Goal: Task Accomplishment & Management: Use online tool/utility

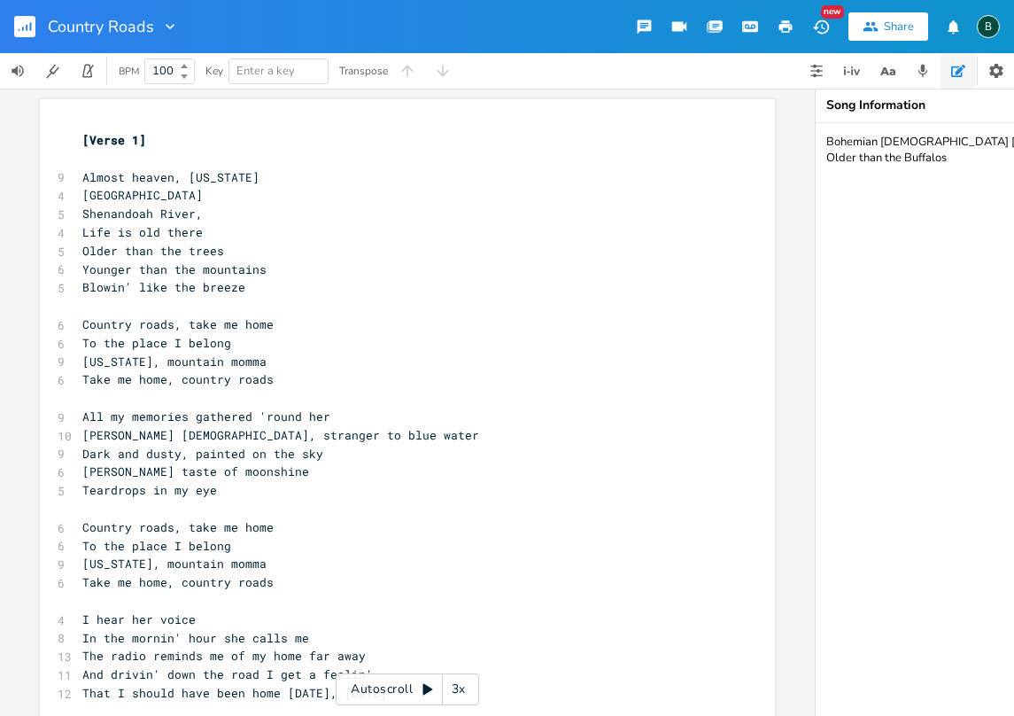
click at [19, 30] on icon "button" at bounding box center [20, 30] width 2 height 2
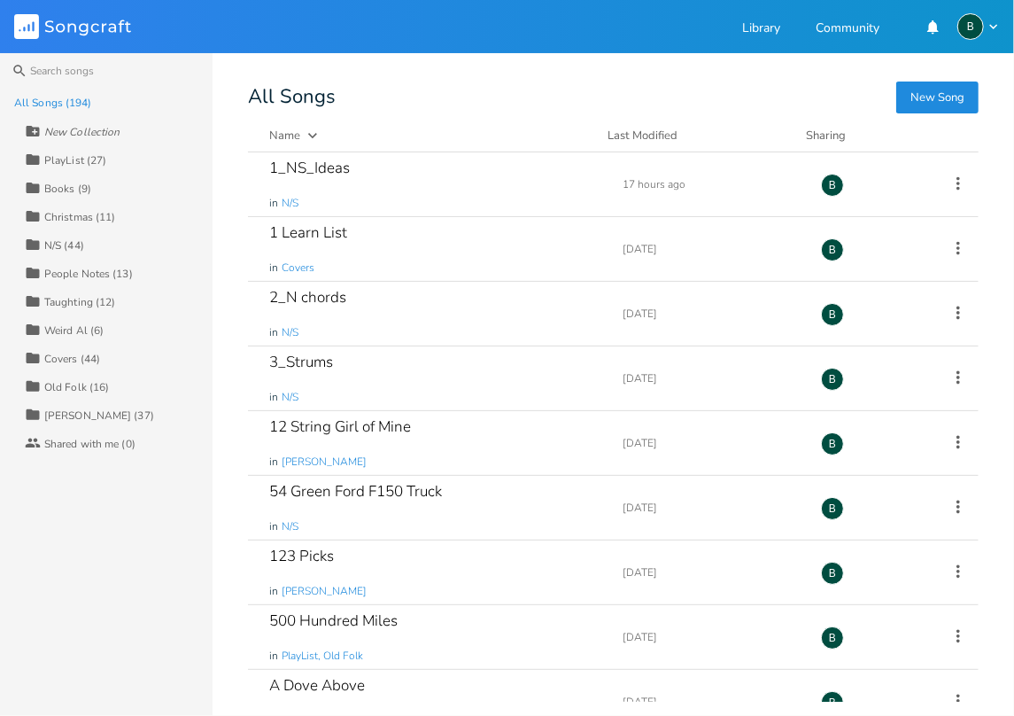
click at [67, 303] on div "Taughting (12)" at bounding box center [79, 302] width 71 height 11
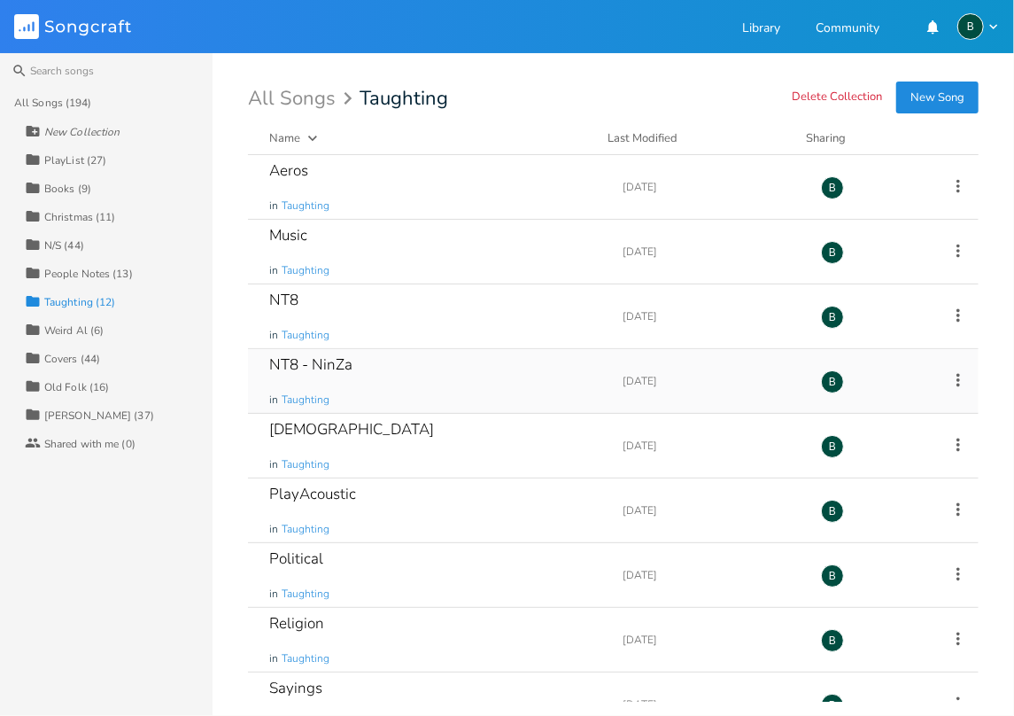
click at [322, 362] on div "NT8 - NinZa" at bounding box center [310, 364] width 83 height 15
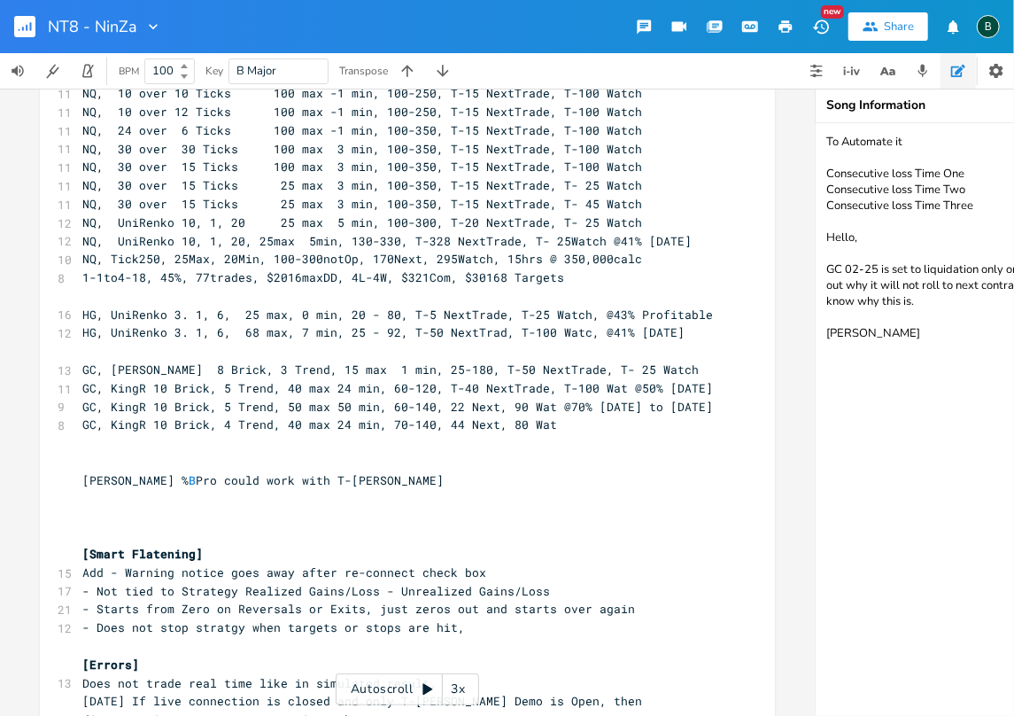
scroll to position [198, 0]
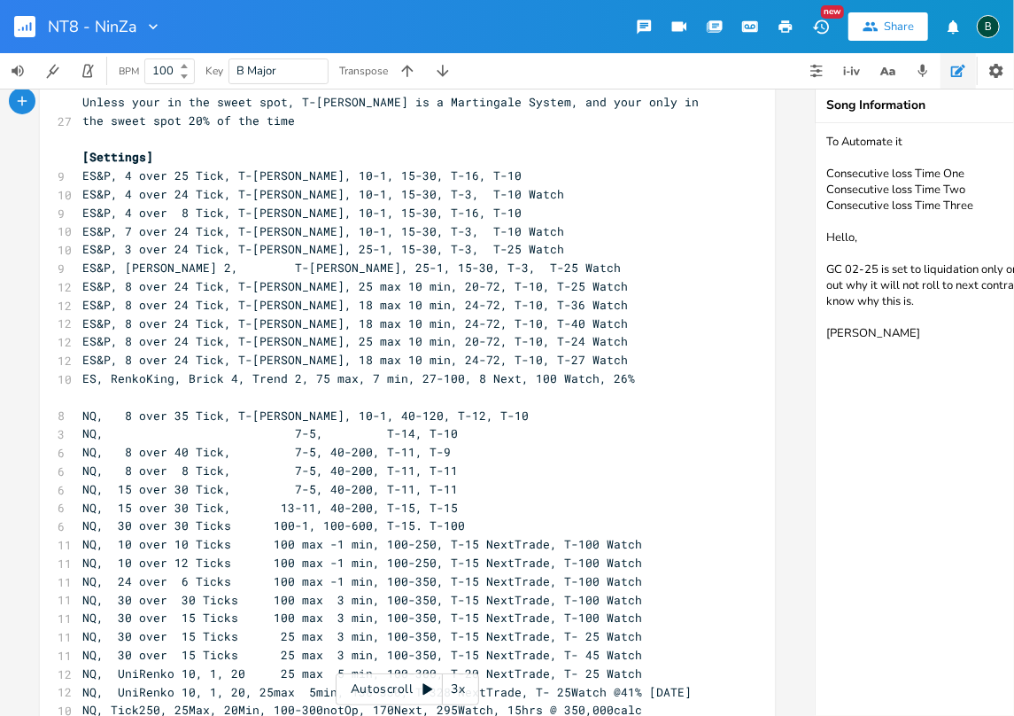
click at [592, 476] on pre "NQ, 8 over 8 Tick, 7-5, 40-200, T-11, T-11" at bounding box center [398, 470] width 639 height 19
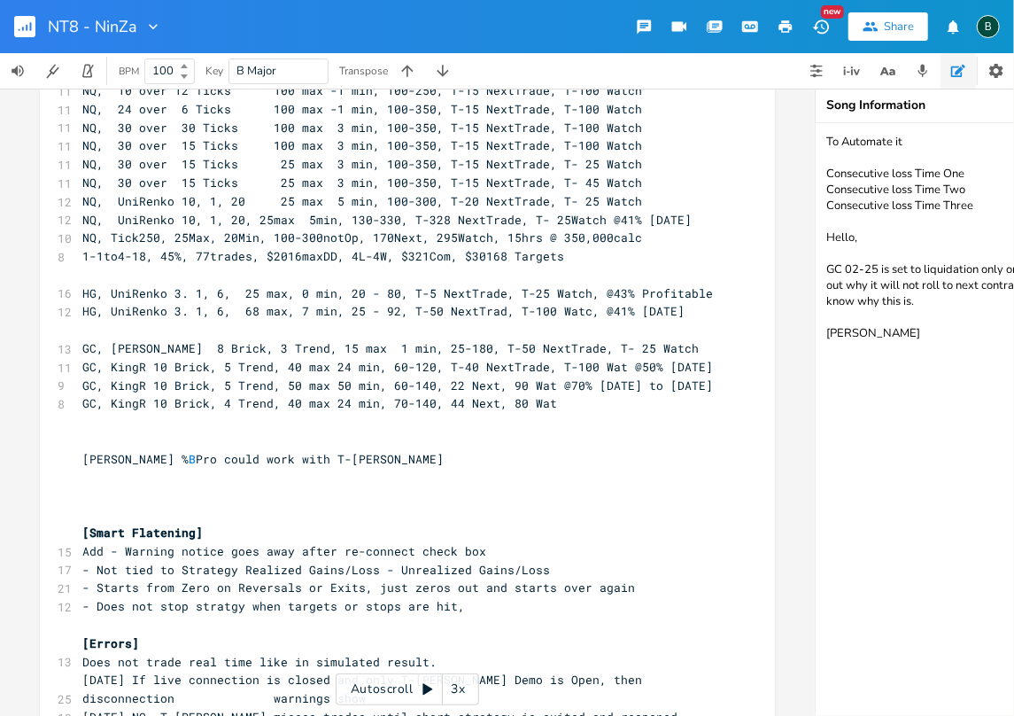
scroll to position [548, 0]
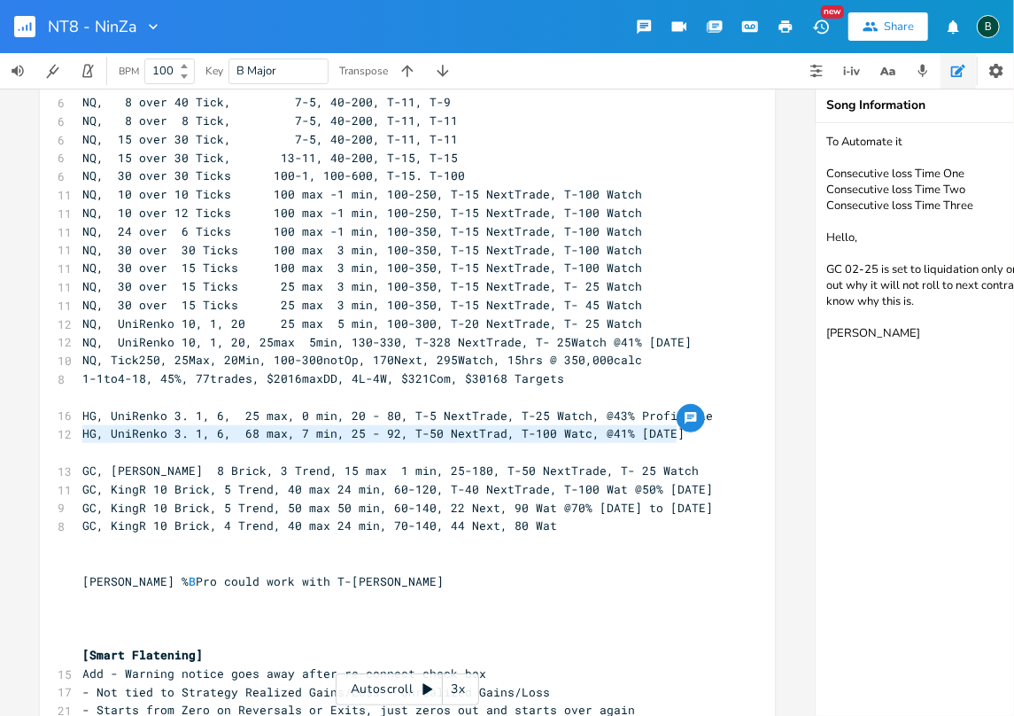
drag, startPoint x: 671, startPoint y: 431, endPoint x: 76, endPoint y: 434, distance: 595.1
click at [79, 434] on pre "HG, UniRenko 3. 1, 6, 68 max, 7 min, 25 - 92, T-50 NextTrad, T-100 Watc, @41% […" at bounding box center [398, 433] width 639 height 19
type textarea "​HG, UniRenko 3. 1, 6, 68 max, 7 min, 25 - 92, T-50 NextTrad, T-100 Watc, @41% …"
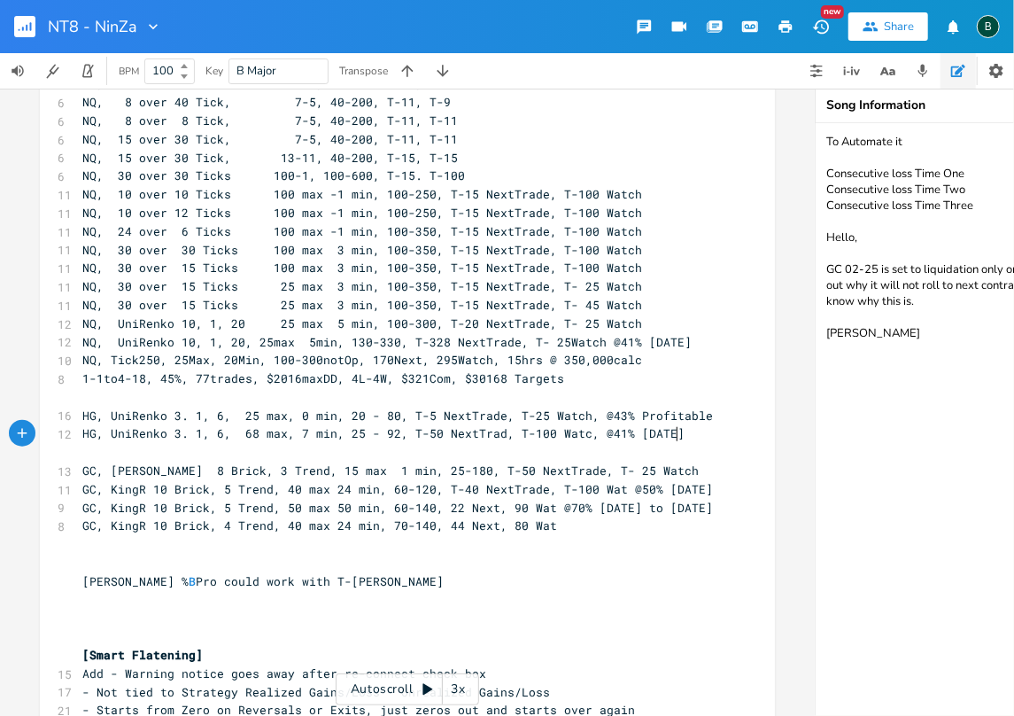
click at [673, 436] on pre "HG, UniRenko 3. 1, 6, 68 max, 7 min, 25 - 92, T-50 NextTrad, T-100 Watc, @41% […" at bounding box center [398, 433] width 639 height 19
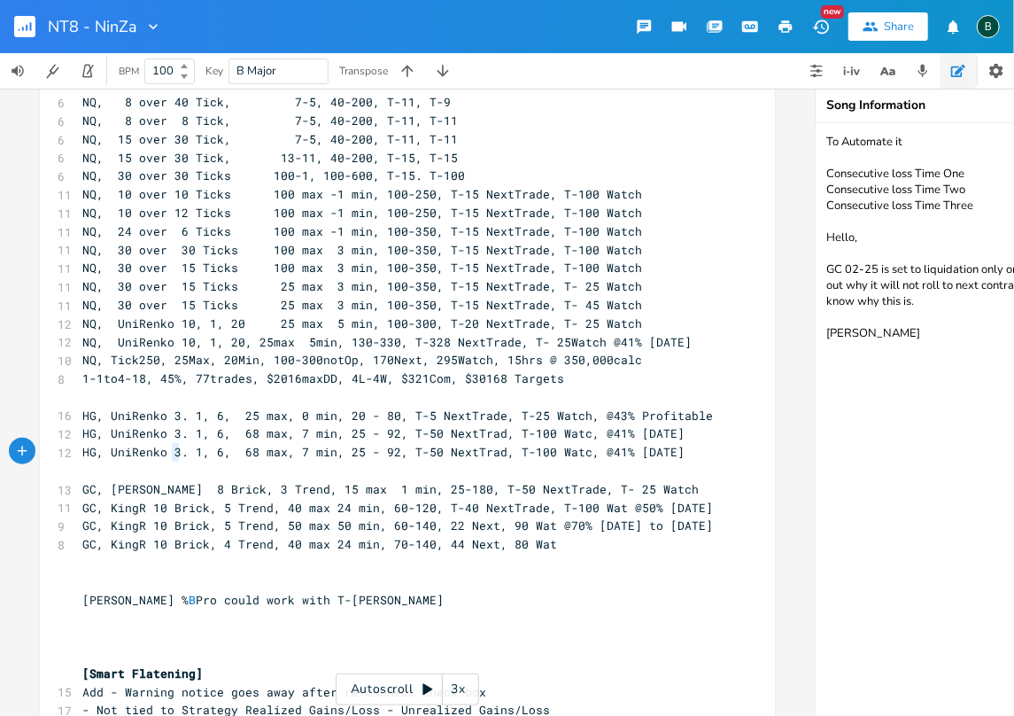
click at [168, 451] on span "HG, UniRenko 3. 1, 6, 68 max, 7 min, 25 - 92, T-50 NextTrad, T-100 Watc, @41% […" at bounding box center [383, 452] width 602 height 16
type textarea "4"
click at [209, 450] on span "HG, UniRenko 4. 1, 6, 68 max, 7 min, 25 - 92, T-50 NextTrad, T-100 Watc, @41% […" at bounding box center [383, 452] width 602 height 16
type textarea "7"
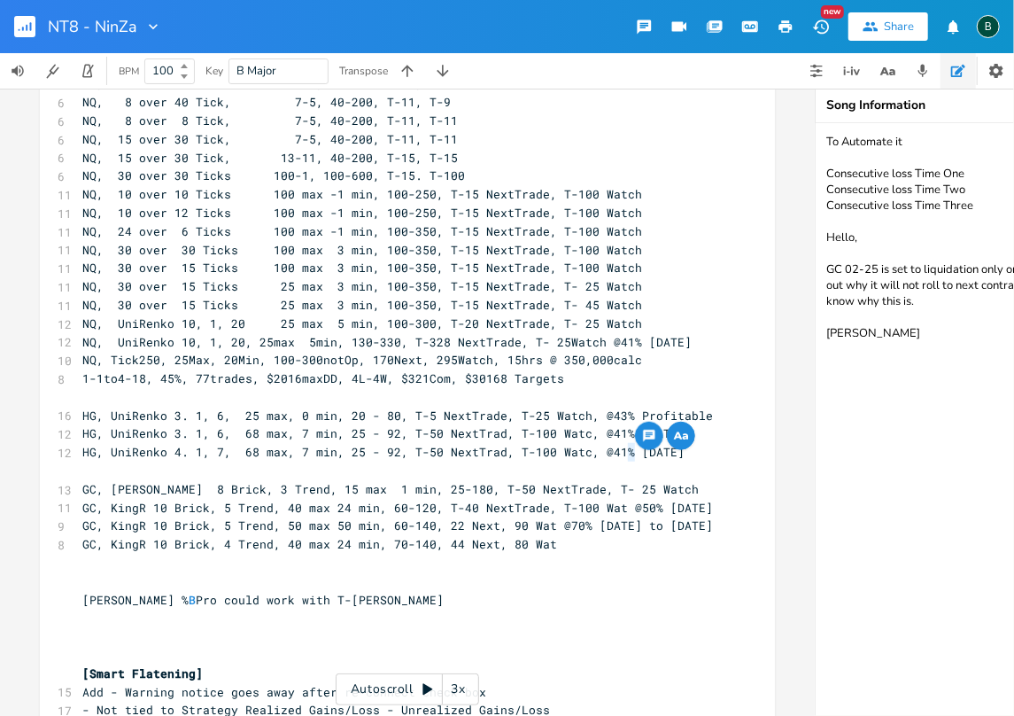
click at [623, 448] on span "HG, UniRenko 4. 1, 7, 68 max, 7 min, 25 - 92, T-50 NextTrad, T-100 Watc, @41% […" at bounding box center [383, 452] width 602 height 16
type textarea "8"
drag, startPoint x: 608, startPoint y: 450, endPoint x: 595, endPoint y: 448, distance: 12.5
click at [595, 448] on span "HG, UniRenko 4. 1, 7, 68 max, 7 min, 25 - 92, T-50 NextTrad, T-100 Watc, @41% […" at bounding box center [383, 452] width 602 height 16
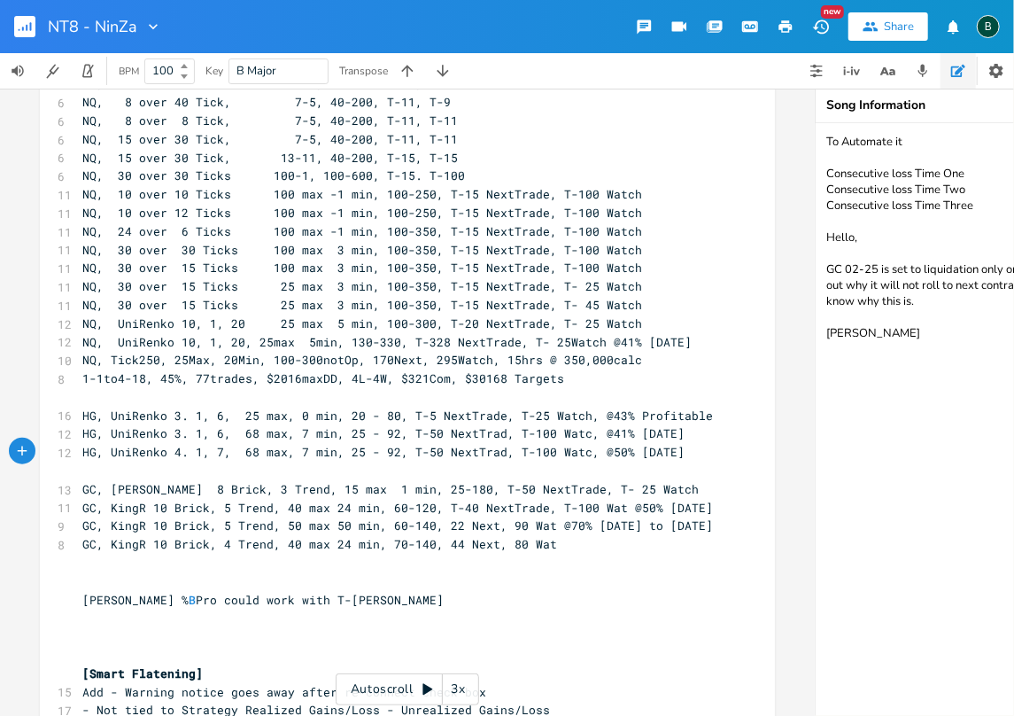
type textarea "50"
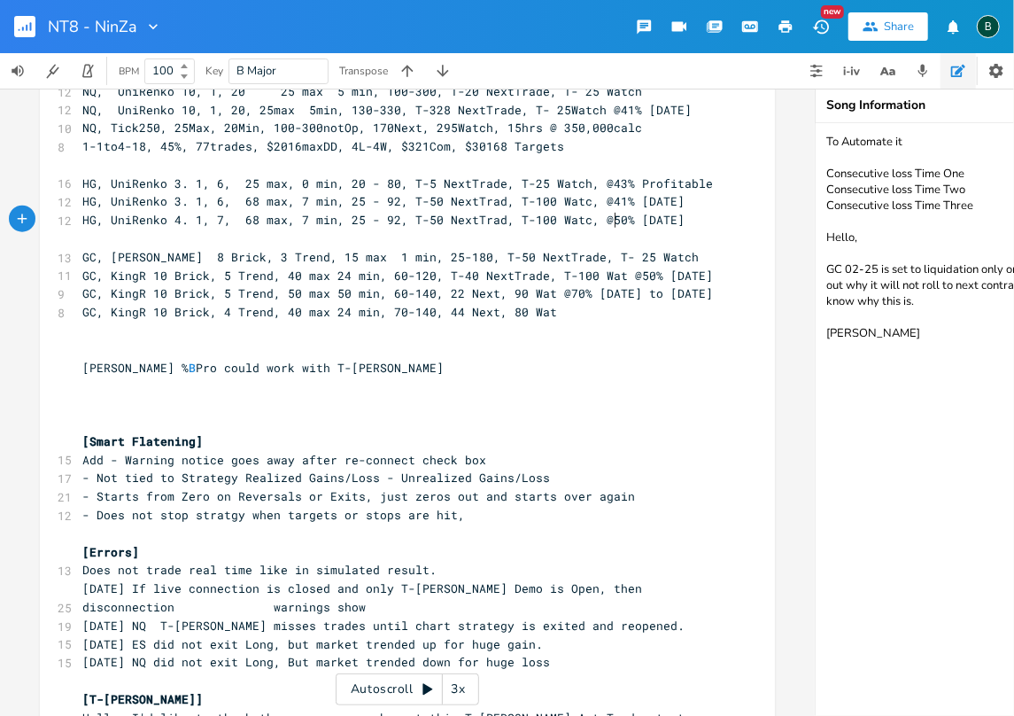
scroll to position [785, 0]
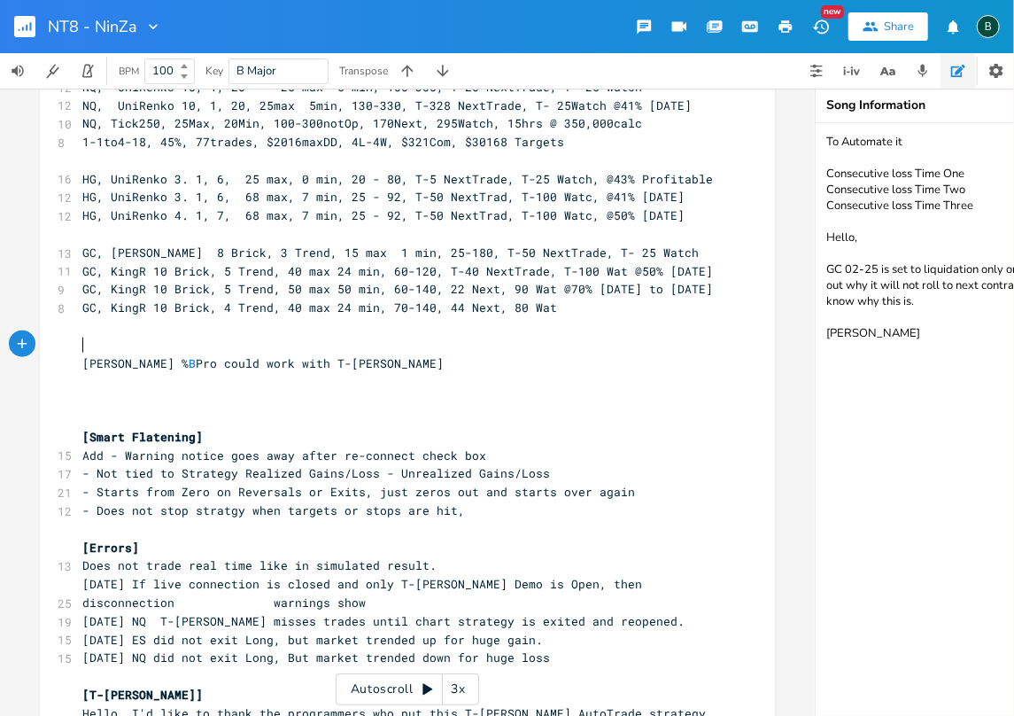
click at [332, 338] on pre "​" at bounding box center [398, 345] width 639 height 19
click at [445, 337] on pre "​" at bounding box center [398, 345] width 639 height 19
click at [554, 102] on span "NQ, UniRenko 10, 1, 20, 25max 5min, 130-330, T-328 NextTrade, T- 25Watch @41% […" at bounding box center [386, 105] width 609 height 16
click at [515, 347] on pre "​" at bounding box center [398, 345] width 639 height 19
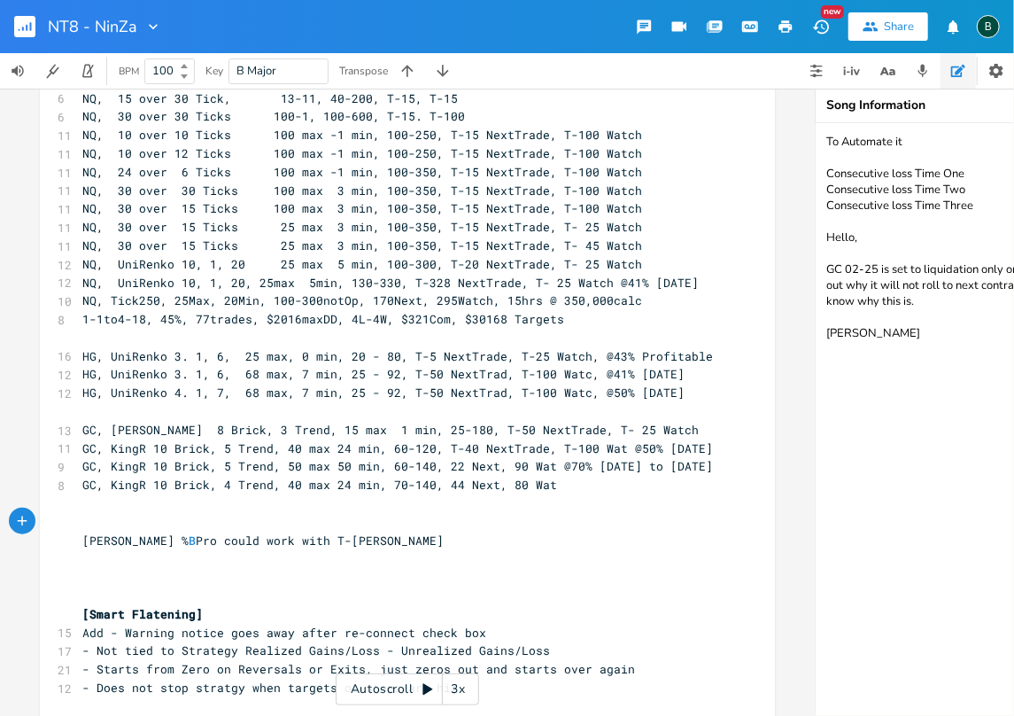
scroll to position [548, 0]
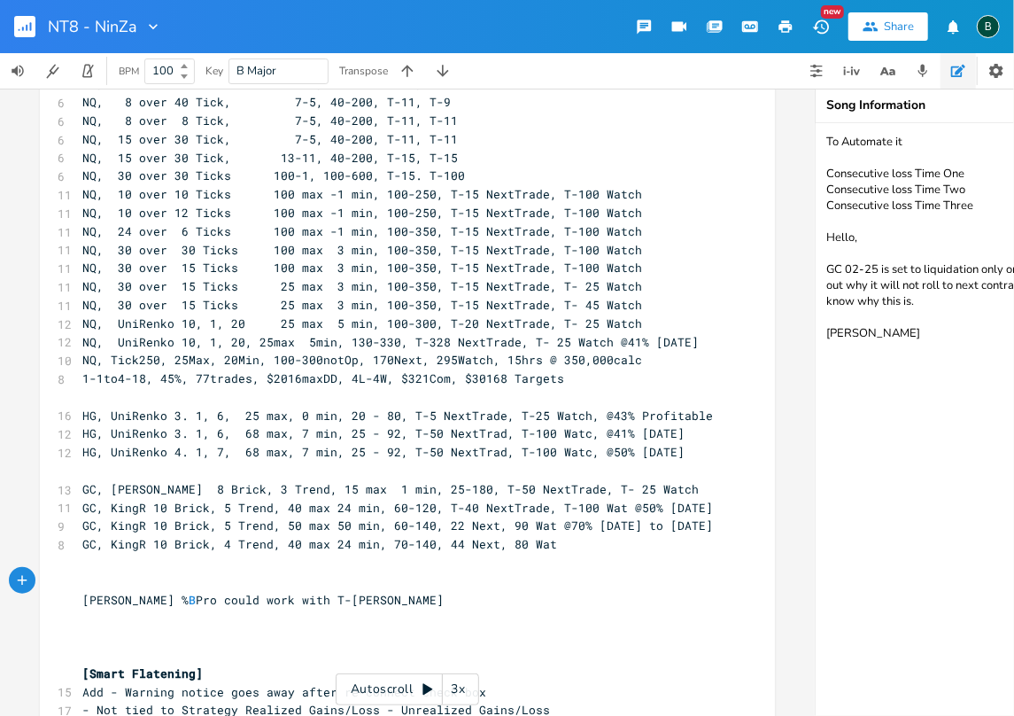
click at [564, 378] on span "1-1to4-18, 45%, 77trades, $2016maxDD, 4L-4W, $321Com, $30168 Targets" at bounding box center [323, 378] width 482 height 16
click at [693, 363] on pre "NQ, Tick250, 25Max, 20Min, 100-300notOp, 170Next, 295Watch, 15hrs @ 350,000calc" at bounding box center [398, 360] width 639 height 19
